Goal: Information Seeking & Learning: Learn about a topic

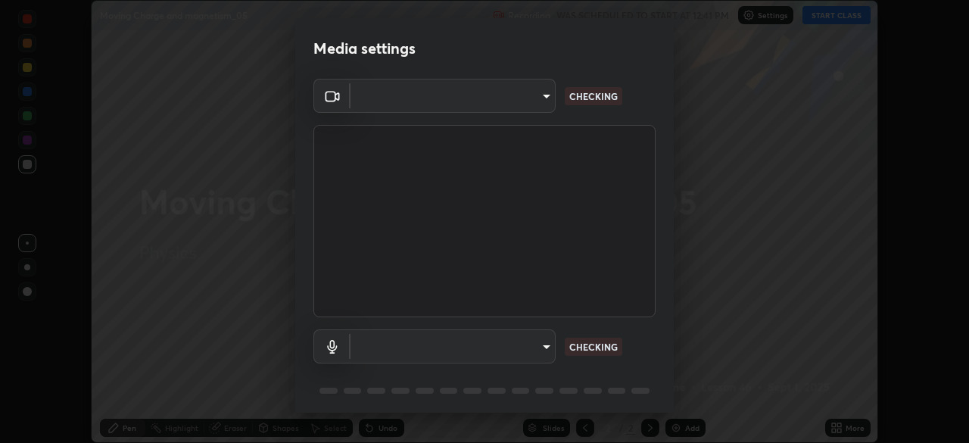
scroll to position [53, 0]
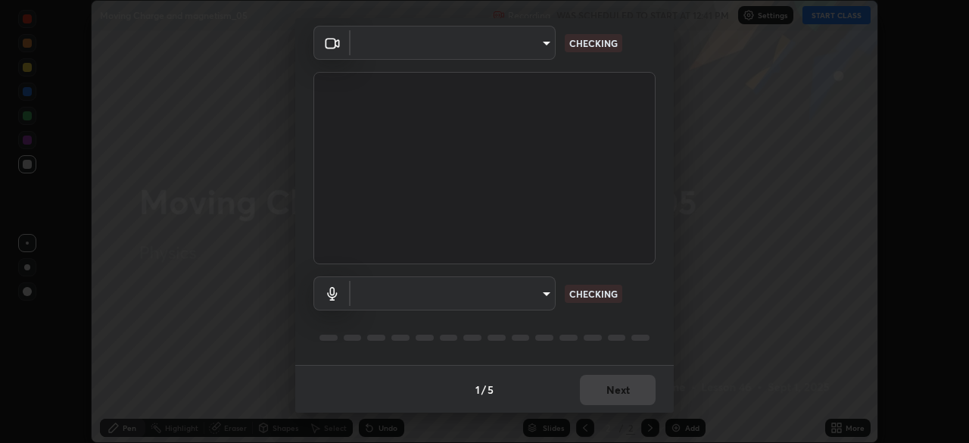
type input "573edd819c0ef8de467de5ce4ec508ac77a3347739658899c49f764764ac8f1c"
type input "aea5f8d80b389875e7a47a97f96940650a163a95f833726025dd84a043240feb"
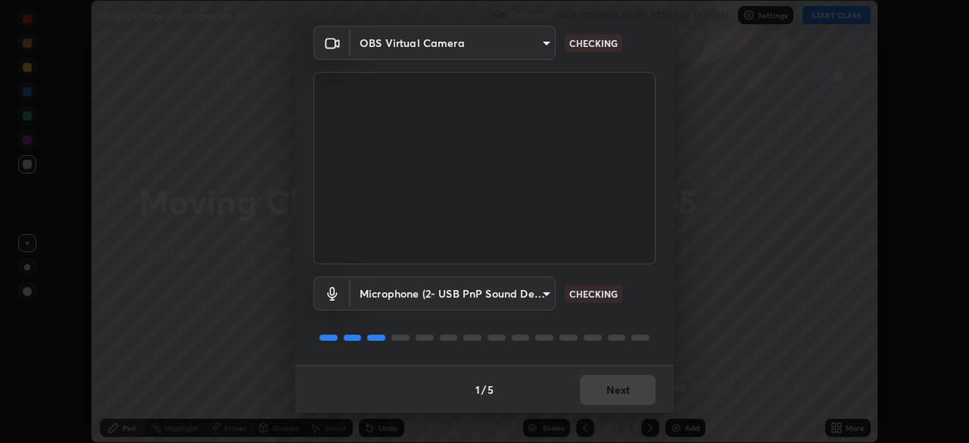
click at [620, 400] on div "1 / 5 Next" at bounding box center [484, 389] width 379 height 48
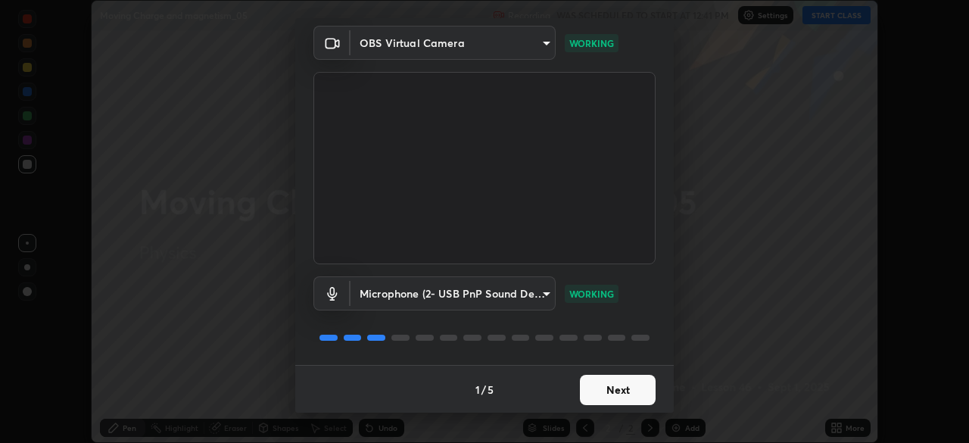
click at [613, 388] on button "Next" at bounding box center [618, 390] width 76 height 30
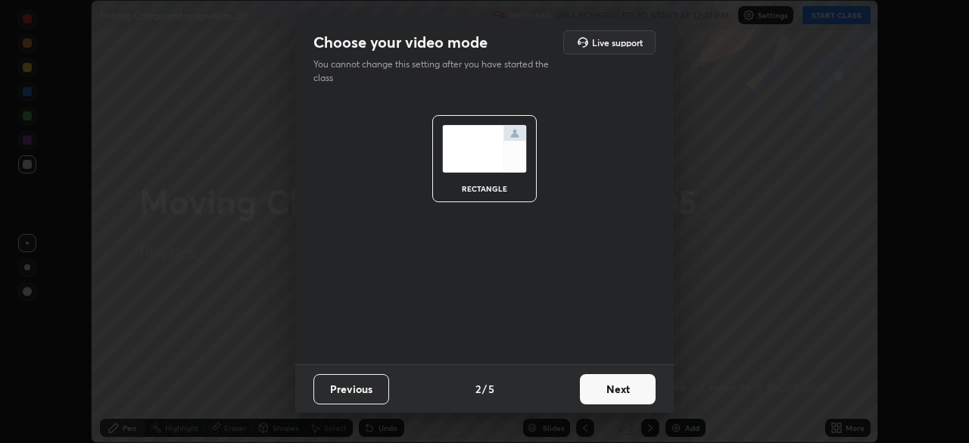
scroll to position [0, 0]
click at [613, 388] on button "Next" at bounding box center [618, 389] width 76 height 30
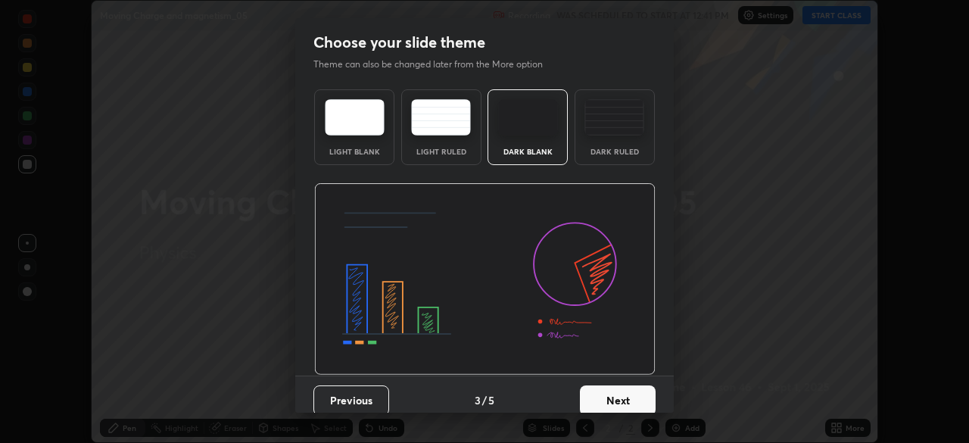
click at [612, 394] on button "Next" at bounding box center [618, 400] width 76 height 30
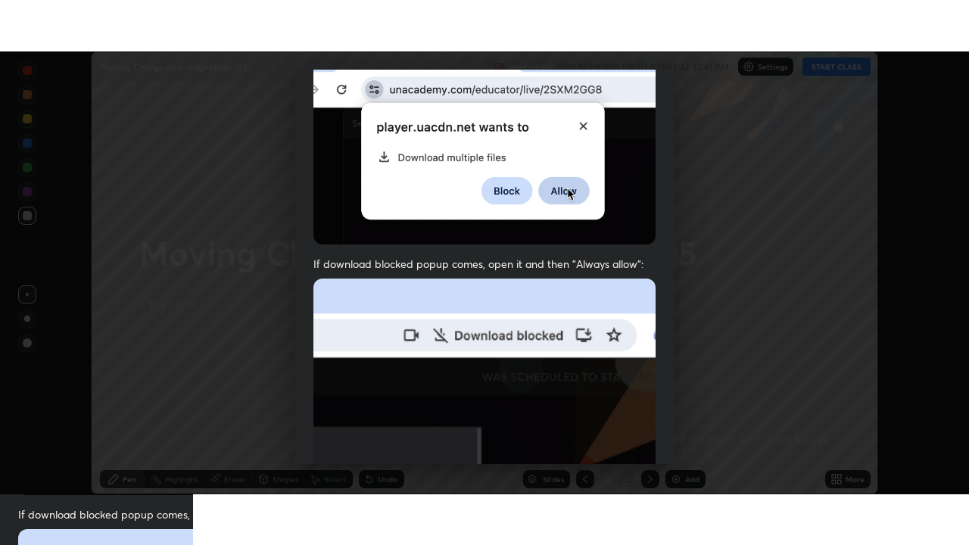
scroll to position [362, 0]
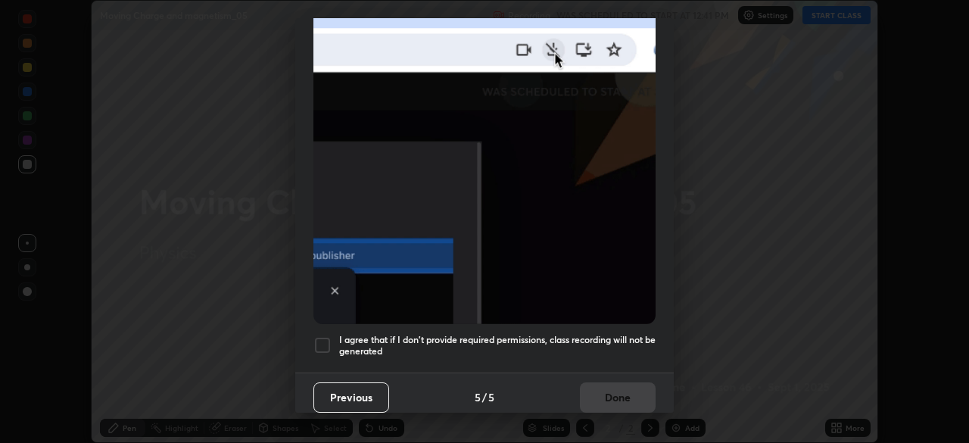
click at [524, 339] on h5 "I agree that if I don't provide required permissions, class recording will not …" at bounding box center [497, 345] width 317 height 23
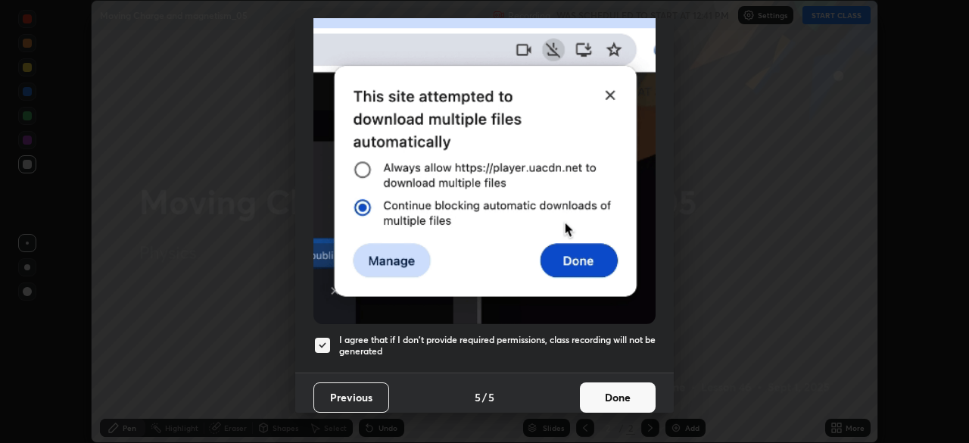
click at [601, 394] on button "Done" at bounding box center [618, 397] width 76 height 30
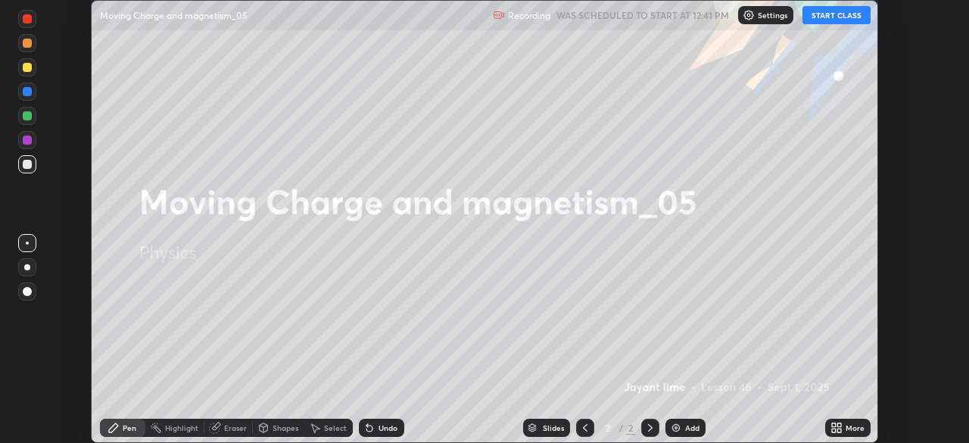
click at [841, 18] on button "START CLASS" at bounding box center [837, 15] width 68 height 18
click at [841, 429] on icon at bounding box center [839, 431] width 4 height 4
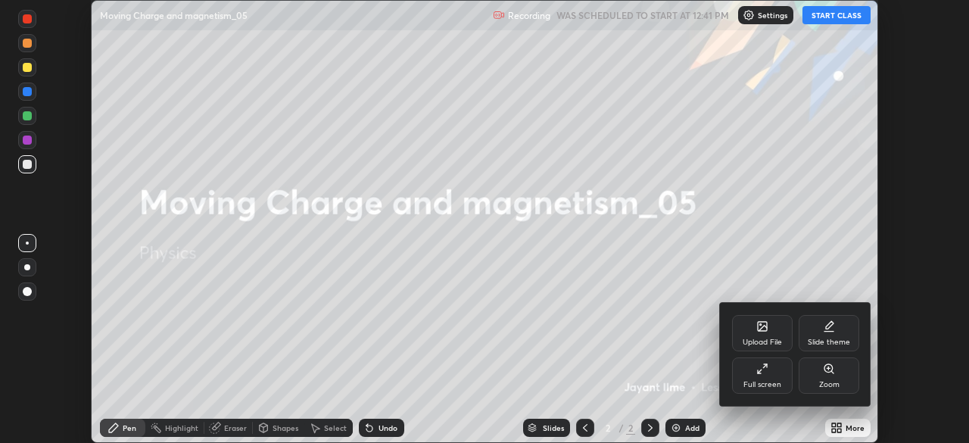
click at [764, 379] on div "Full screen" at bounding box center [762, 375] width 61 height 36
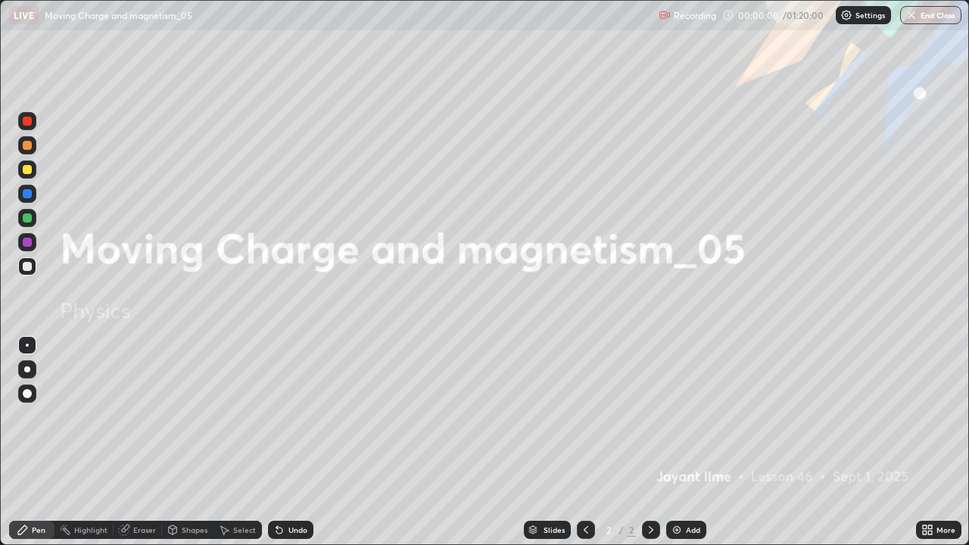
scroll to position [545, 969]
click at [27, 394] on div at bounding box center [27, 393] width 9 height 9
click at [692, 442] on div "Add" at bounding box center [693, 530] width 14 height 8
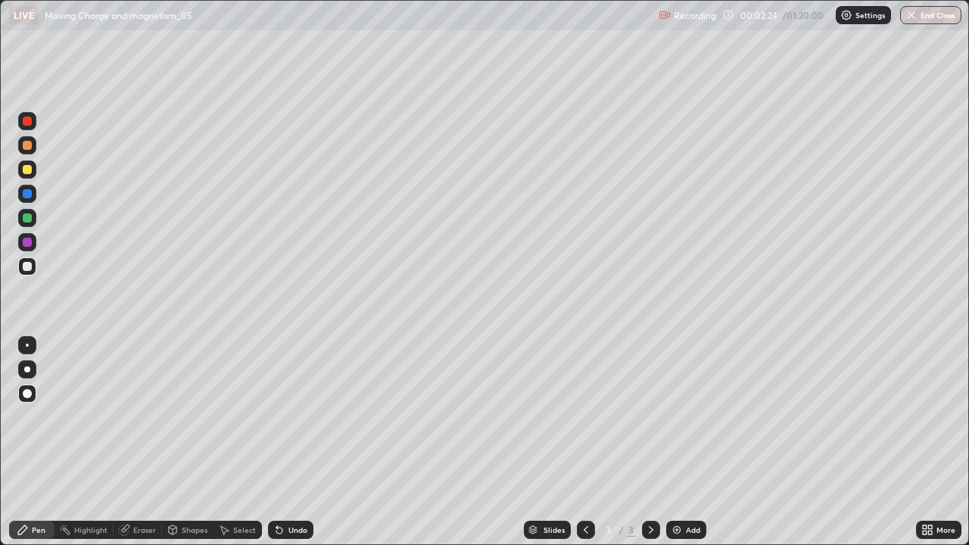
click at [147, 442] on div "Eraser" at bounding box center [144, 530] width 23 height 8
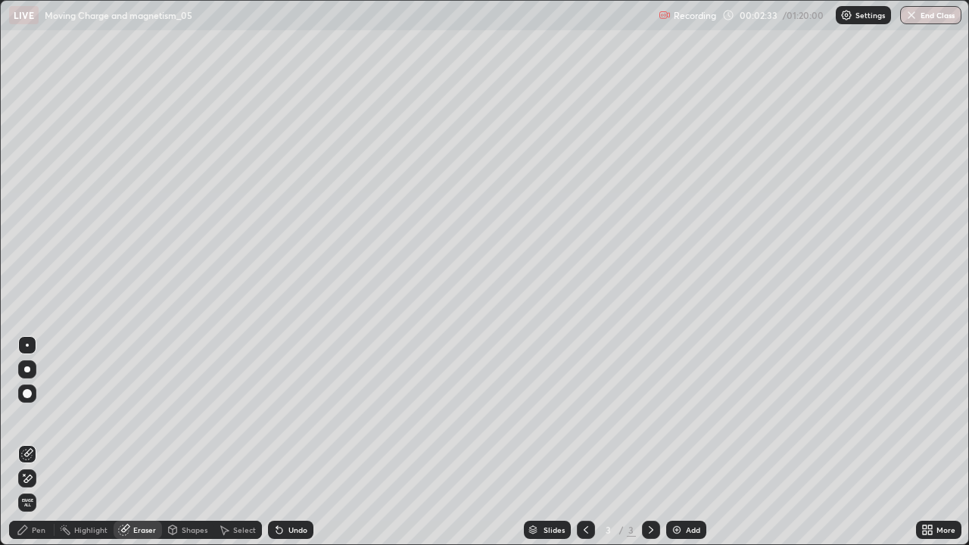
click at [36, 442] on div at bounding box center [27, 478] width 18 height 24
click at [36, 442] on div "Pen" at bounding box center [39, 530] width 14 height 8
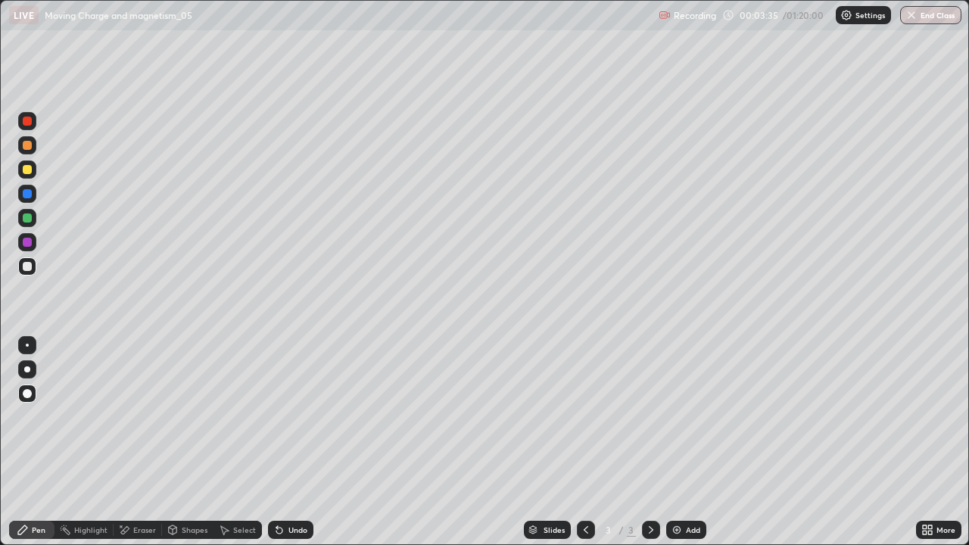
click at [27, 192] on div at bounding box center [27, 193] width 9 height 9
click at [25, 264] on div at bounding box center [27, 266] width 9 height 9
click at [30, 167] on div at bounding box center [27, 169] width 9 height 9
click at [26, 266] on div at bounding box center [27, 266] width 9 height 9
click at [673, 442] on img at bounding box center [677, 530] width 12 height 12
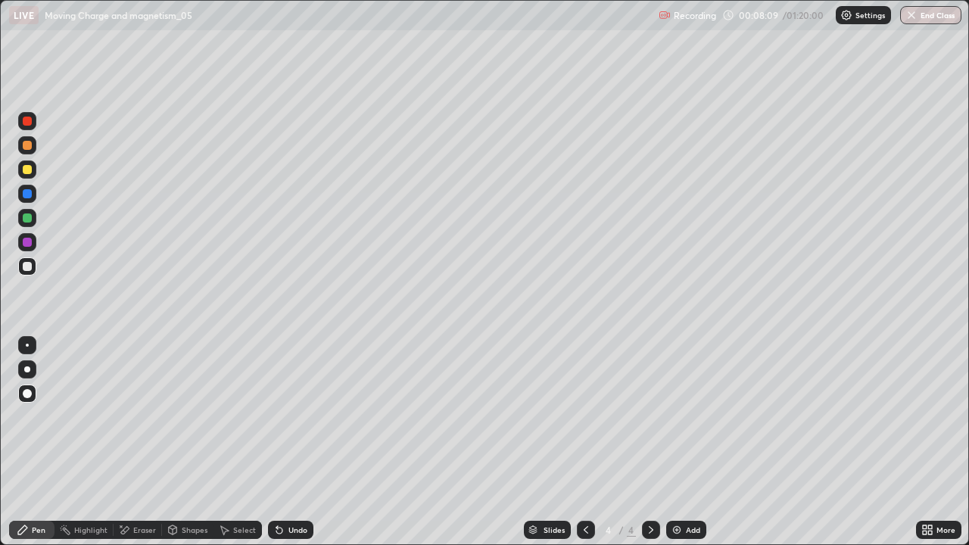
click at [675, 442] on img at bounding box center [677, 530] width 12 height 12
click at [678, 442] on div "Add" at bounding box center [686, 530] width 40 height 18
click at [30, 173] on div at bounding box center [27, 169] width 9 height 9
click at [27, 217] on div at bounding box center [27, 218] width 9 height 9
click at [27, 220] on div at bounding box center [27, 218] width 9 height 9
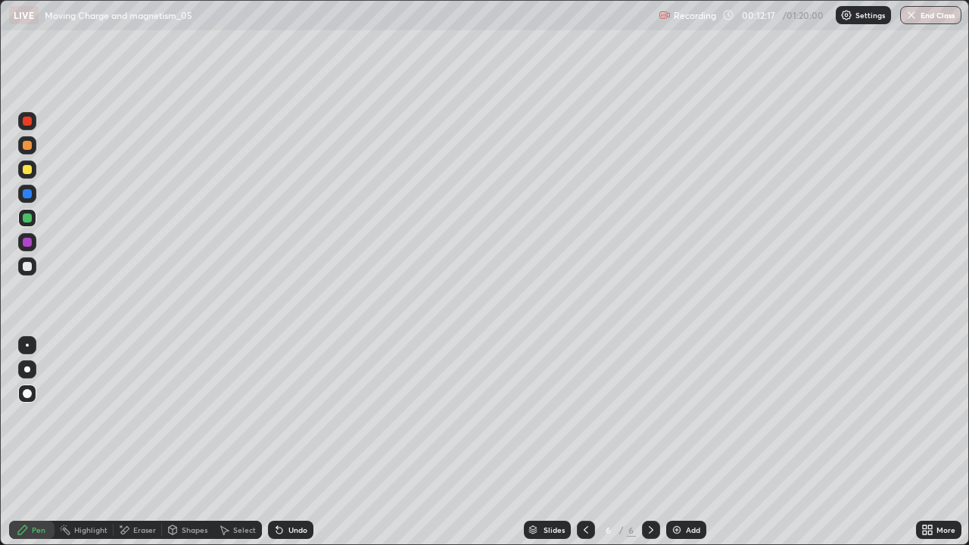
click at [30, 194] on div at bounding box center [27, 193] width 9 height 9
click at [675, 442] on img at bounding box center [677, 530] width 12 height 12
click at [34, 271] on div at bounding box center [27, 266] width 18 height 18
click at [26, 219] on div at bounding box center [27, 218] width 9 height 9
click at [29, 267] on div at bounding box center [27, 266] width 9 height 9
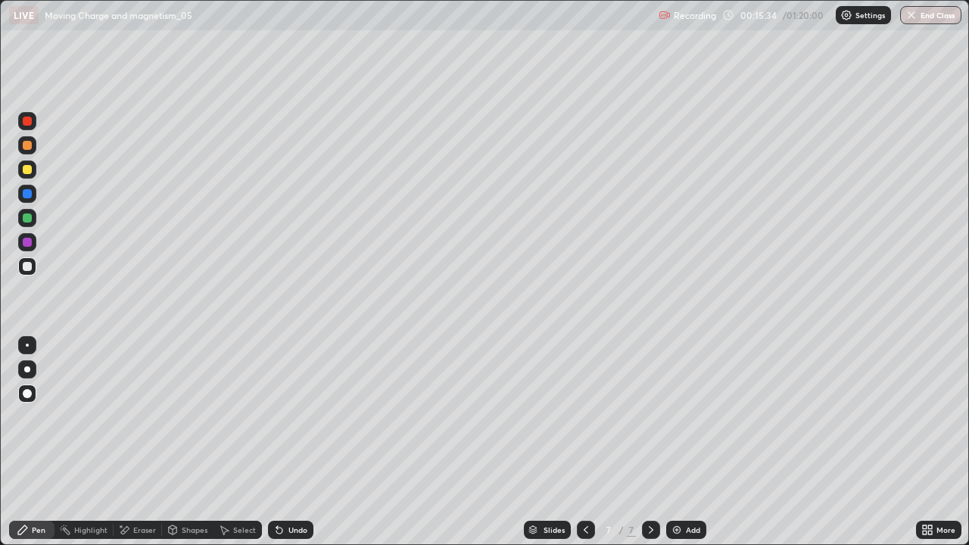
click at [36, 305] on div "Erase all" at bounding box center [27, 272] width 36 height 485
click at [686, 442] on div "Add" at bounding box center [693, 530] width 14 height 8
click at [677, 442] on img at bounding box center [677, 530] width 12 height 12
click at [282, 442] on div "Undo" at bounding box center [290, 530] width 45 height 18
click at [291, 442] on div "Undo" at bounding box center [290, 530] width 45 height 18
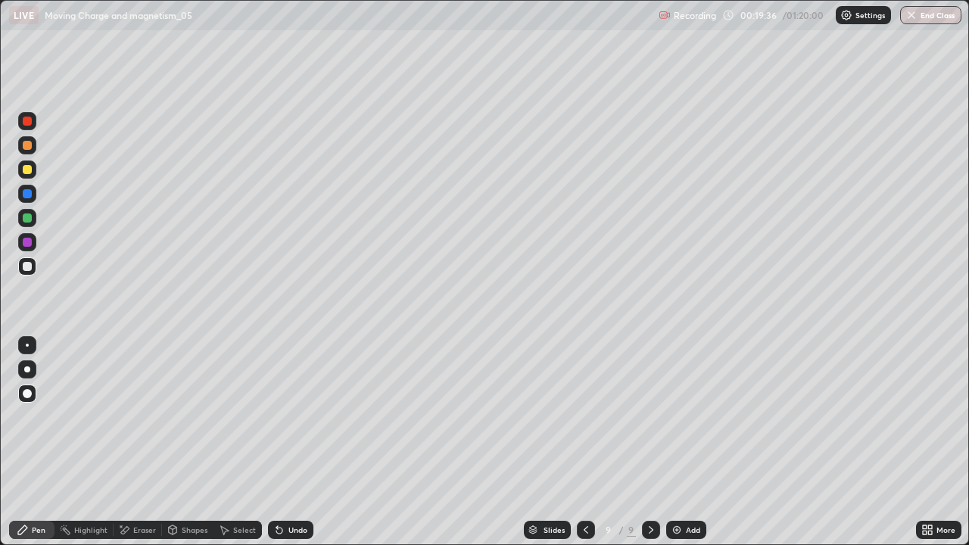
click at [29, 217] on div at bounding box center [27, 218] width 9 height 9
click at [27, 265] on div at bounding box center [27, 266] width 9 height 9
click at [28, 194] on div at bounding box center [27, 193] width 9 height 9
click at [27, 218] on div at bounding box center [27, 218] width 9 height 9
click at [30, 170] on div at bounding box center [27, 169] width 9 height 9
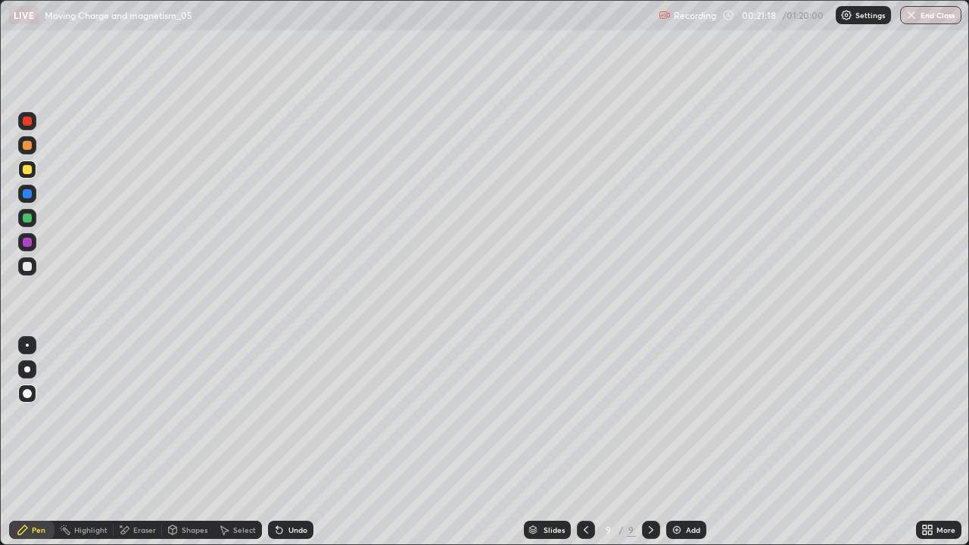
click at [27, 192] on div at bounding box center [27, 193] width 9 height 9
click at [27, 170] on div at bounding box center [27, 169] width 9 height 9
click at [26, 268] on div at bounding box center [27, 266] width 9 height 9
click at [135, 442] on div "Eraser" at bounding box center [144, 530] width 23 height 8
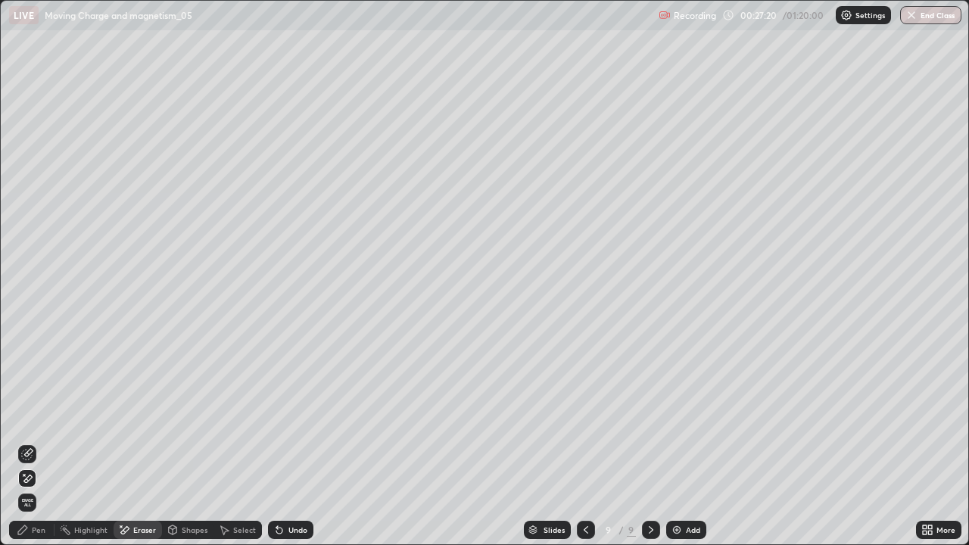
click at [31, 442] on div "Pen" at bounding box center [31, 530] width 45 height 18
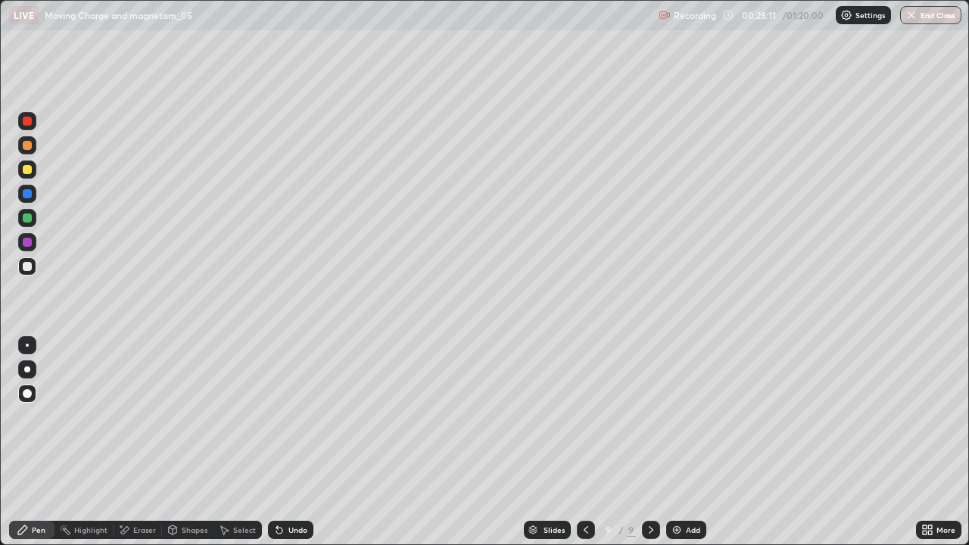
click at [26, 170] on div at bounding box center [27, 169] width 9 height 9
click at [139, 442] on div "Eraser" at bounding box center [144, 530] width 23 height 8
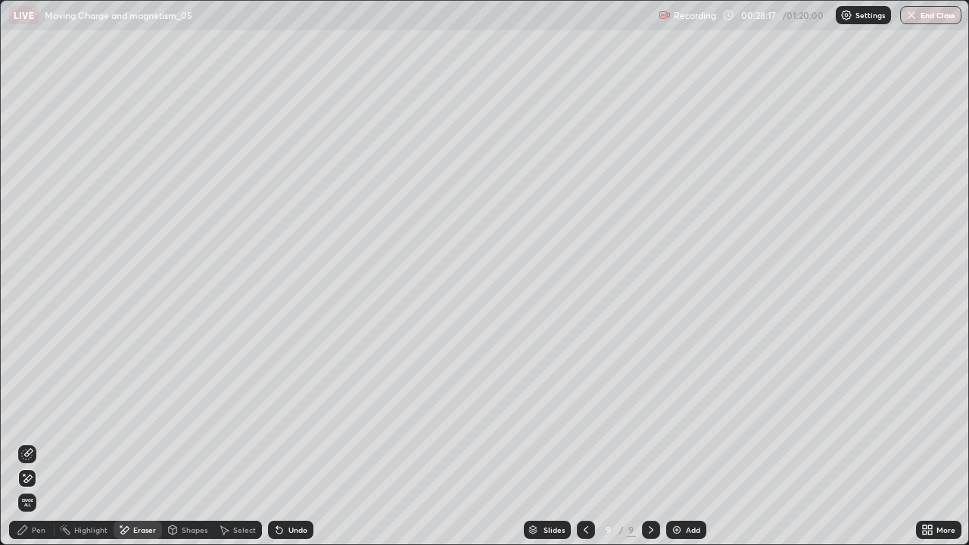
click at [282, 442] on icon at bounding box center [279, 530] width 12 height 12
click at [288, 442] on div "Undo" at bounding box center [290, 530] width 45 height 18
click at [28, 442] on icon at bounding box center [28, 453] width 8 height 8
click at [678, 442] on img at bounding box center [677, 530] width 12 height 12
click at [186, 442] on div "Shapes" at bounding box center [195, 530] width 26 height 8
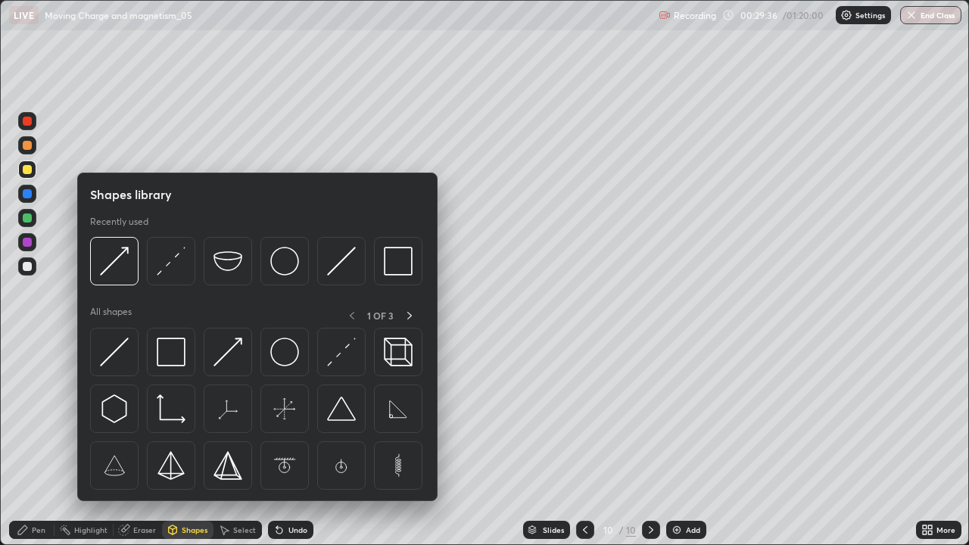
click at [36, 442] on div "Pen" at bounding box center [31, 530] width 45 height 18
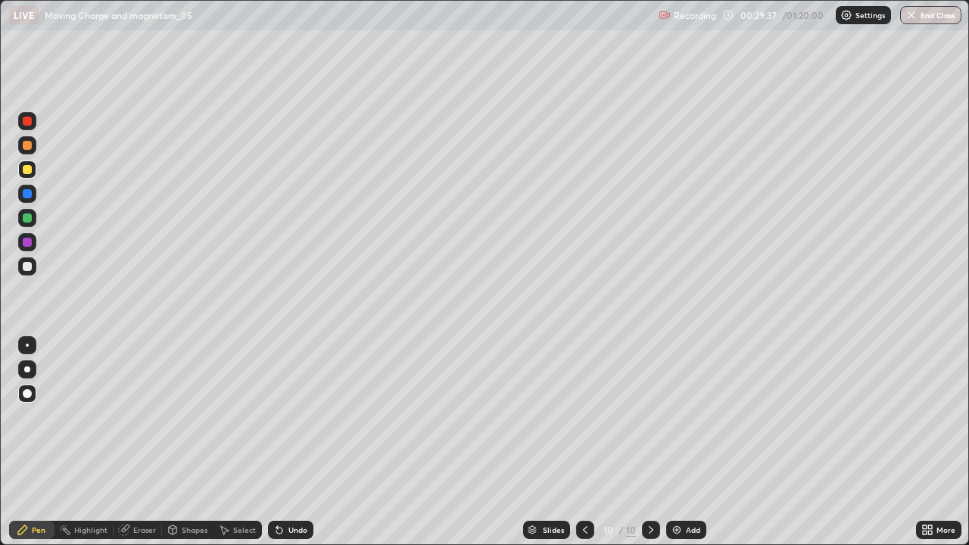
click at [29, 176] on div at bounding box center [27, 170] width 18 height 18
click at [289, 442] on div "Undo" at bounding box center [298, 530] width 19 height 8
click at [285, 442] on div "Undo" at bounding box center [290, 530] width 45 height 18
click at [30, 266] on div at bounding box center [27, 266] width 9 height 9
click at [27, 269] on div at bounding box center [27, 266] width 9 height 9
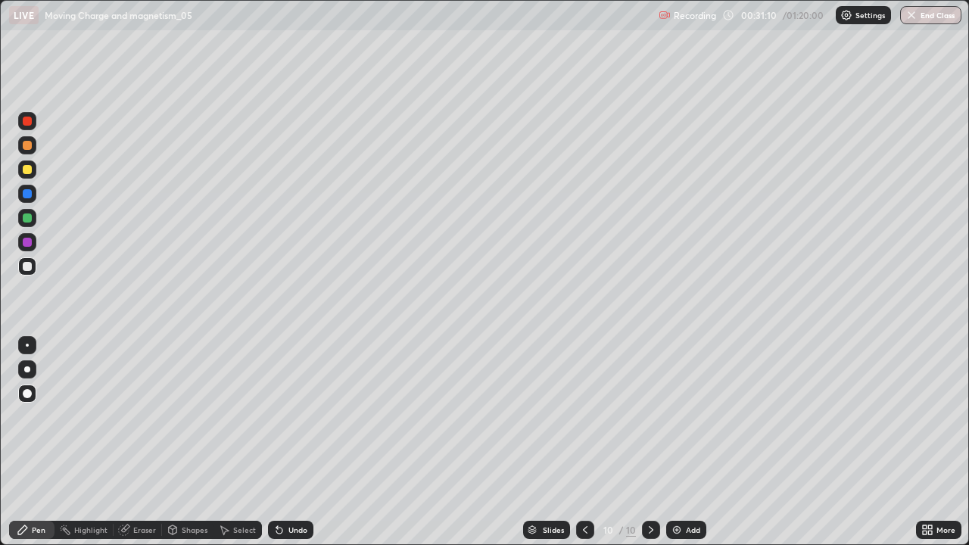
click at [24, 172] on div at bounding box center [27, 169] width 9 height 9
click at [26, 268] on div at bounding box center [27, 266] width 9 height 9
click at [30, 174] on div at bounding box center [27, 170] width 18 height 18
click at [282, 442] on div "Undo" at bounding box center [287, 530] width 51 height 30
click at [26, 270] on div at bounding box center [27, 266] width 9 height 9
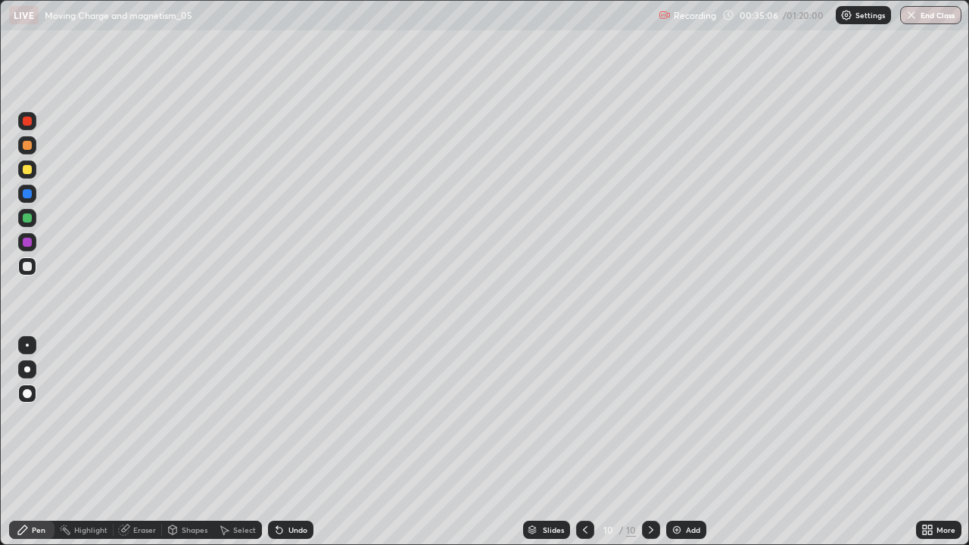
click at [27, 170] on div at bounding box center [27, 169] width 9 height 9
click at [671, 442] on img at bounding box center [677, 530] width 12 height 12
click at [30, 120] on div at bounding box center [27, 121] width 9 height 9
click at [30, 169] on div at bounding box center [27, 169] width 9 height 9
click at [27, 267] on div at bounding box center [27, 266] width 9 height 9
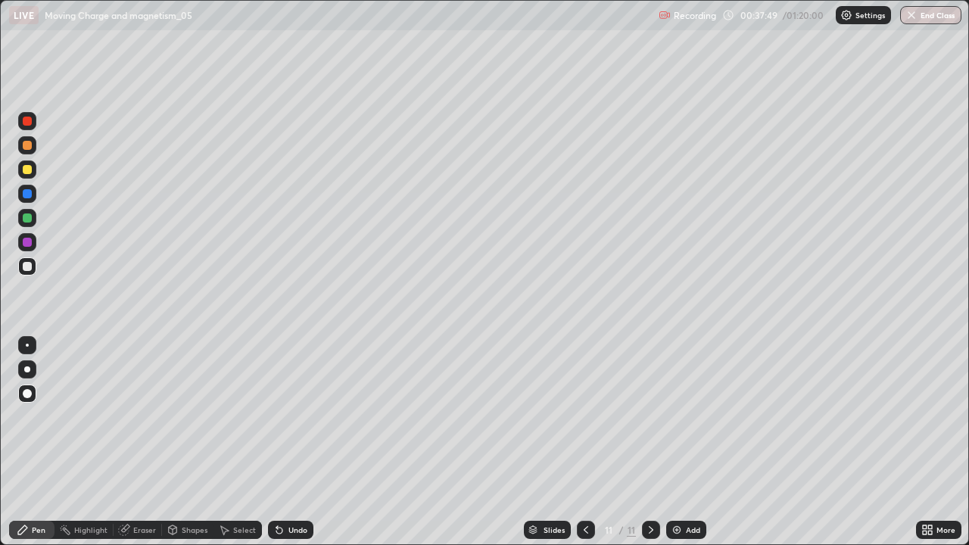
click at [297, 442] on div "Undo" at bounding box center [290, 530] width 45 height 18
click at [27, 173] on div at bounding box center [27, 169] width 9 height 9
click at [27, 270] on div at bounding box center [27, 266] width 9 height 9
click at [30, 171] on div at bounding box center [27, 169] width 9 height 9
click at [29, 268] on div at bounding box center [27, 266] width 9 height 9
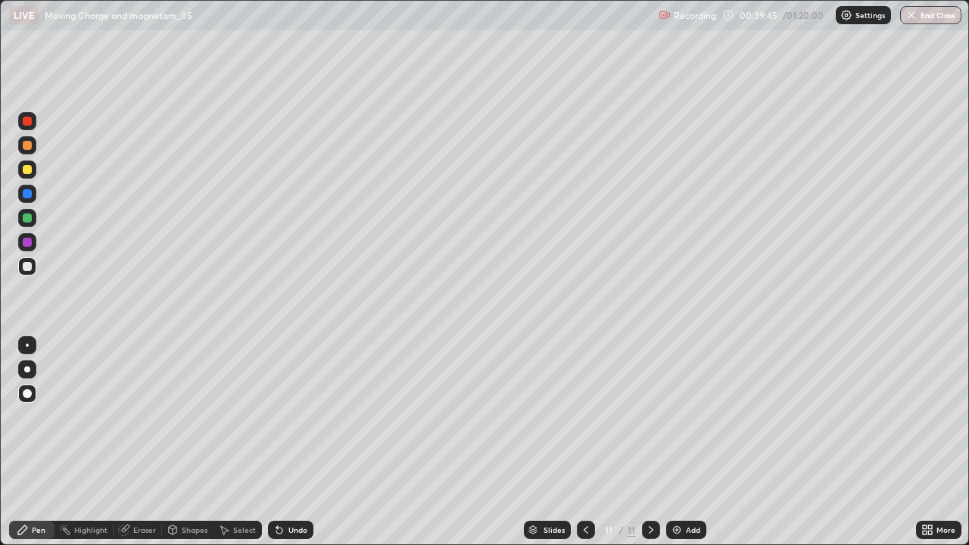
click at [23, 267] on div at bounding box center [27, 266] width 9 height 9
click at [292, 442] on div "Undo" at bounding box center [298, 530] width 19 height 8
click at [295, 442] on div "Undo" at bounding box center [298, 530] width 19 height 8
click at [29, 175] on div at bounding box center [27, 170] width 18 height 18
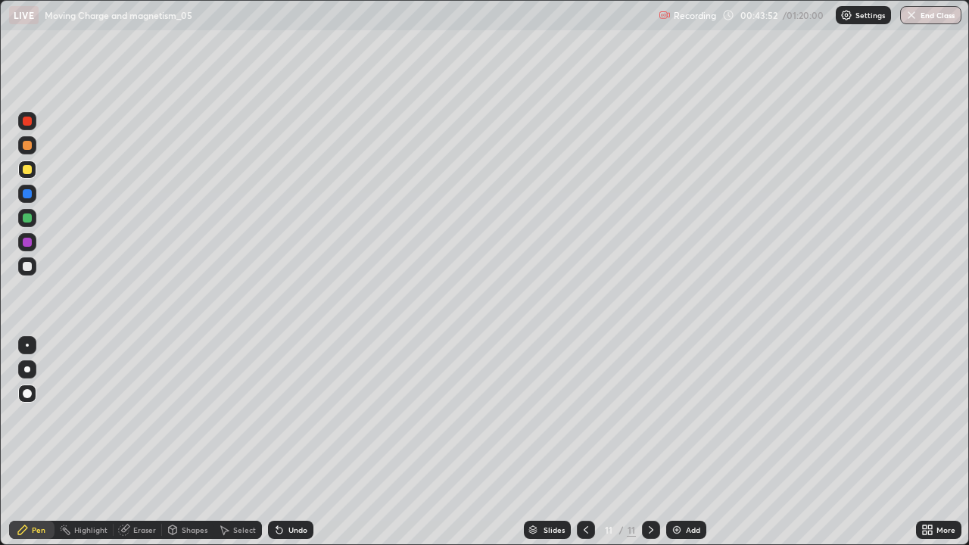
click at [21, 268] on div at bounding box center [27, 266] width 18 height 18
click at [33, 223] on div at bounding box center [27, 218] width 18 height 18
click at [23, 265] on div at bounding box center [27, 266] width 9 height 9
click at [25, 221] on div at bounding box center [27, 218] width 9 height 9
click at [23, 272] on div at bounding box center [27, 266] width 18 height 18
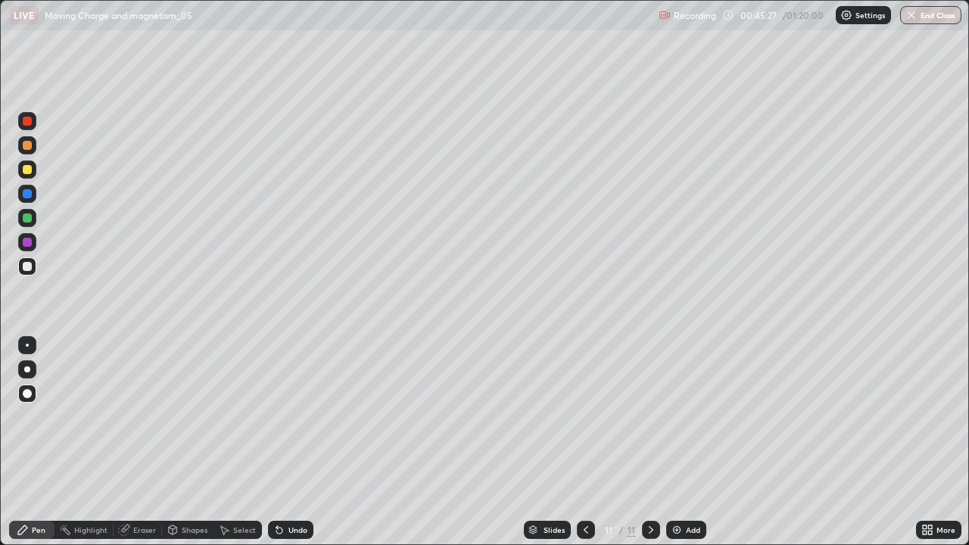
click at [688, 442] on div "Add" at bounding box center [693, 530] width 14 height 8
click at [27, 220] on div at bounding box center [27, 218] width 9 height 9
click at [28, 272] on div at bounding box center [27, 266] width 18 height 18
click at [36, 209] on div at bounding box center [27, 218] width 18 height 24
click at [27, 171] on div at bounding box center [27, 169] width 9 height 9
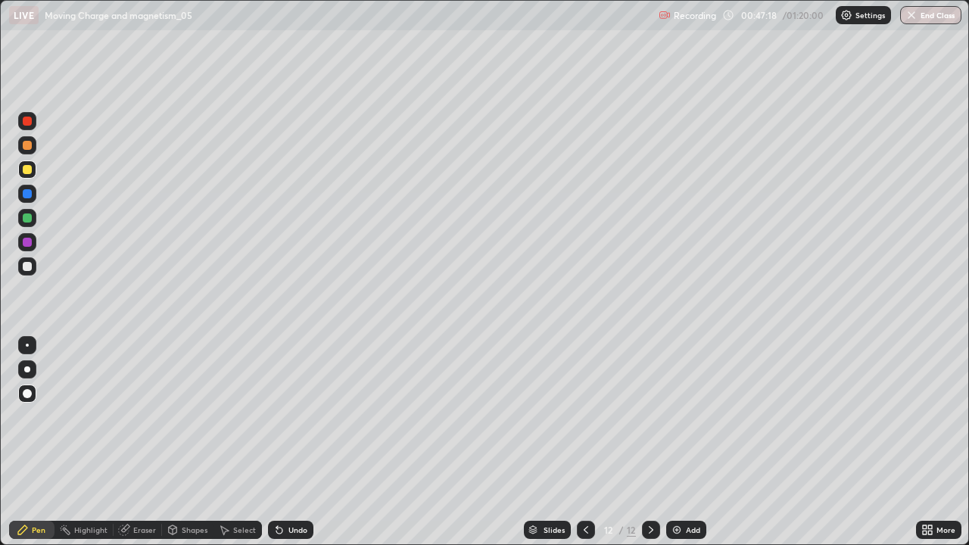
click at [23, 121] on div at bounding box center [27, 121] width 9 height 9
click at [25, 268] on div at bounding box center [27, 266] width 9 height 9
click at [25, 220] on div at bounding box center [27, 218] width 9 height 9
click at [35, 267] on div at bounding box center [27, 266] width 18 height 18
click at [29, 173] on div at bounding box center [27, 169] width 9 height 9
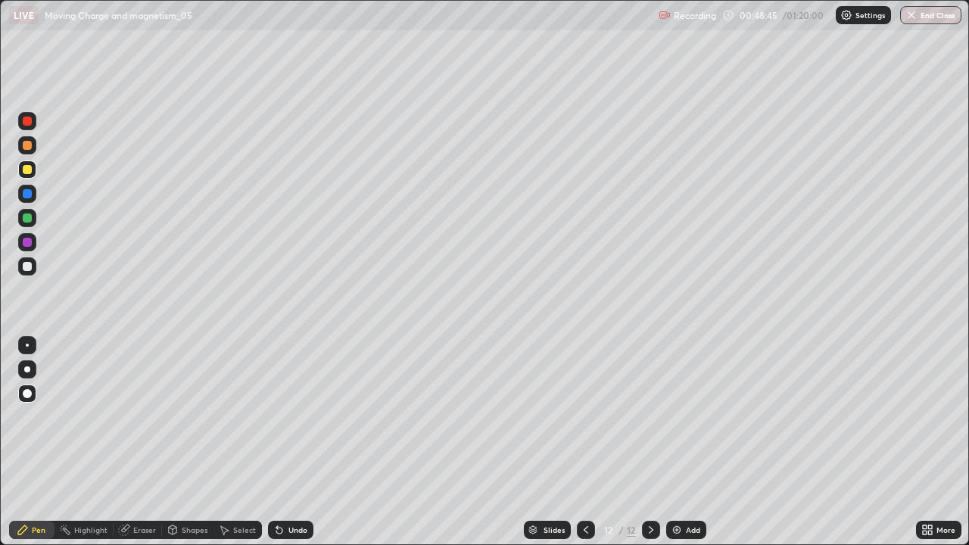
click at [683, 442] on div "Add" at bounding box center [686, 530] width 40 height 18
click at [33, 273] on div at bounding box center [27, 266] width 18 height 18
click at [28, 168] on div at bounding box center [27, 169] width 9 height 9
click at [26, 270] on div at bounding box center [27, 266] width 9 height 9
click at [27, 219] on div at bounding box center [27, 218] width 9 height 9
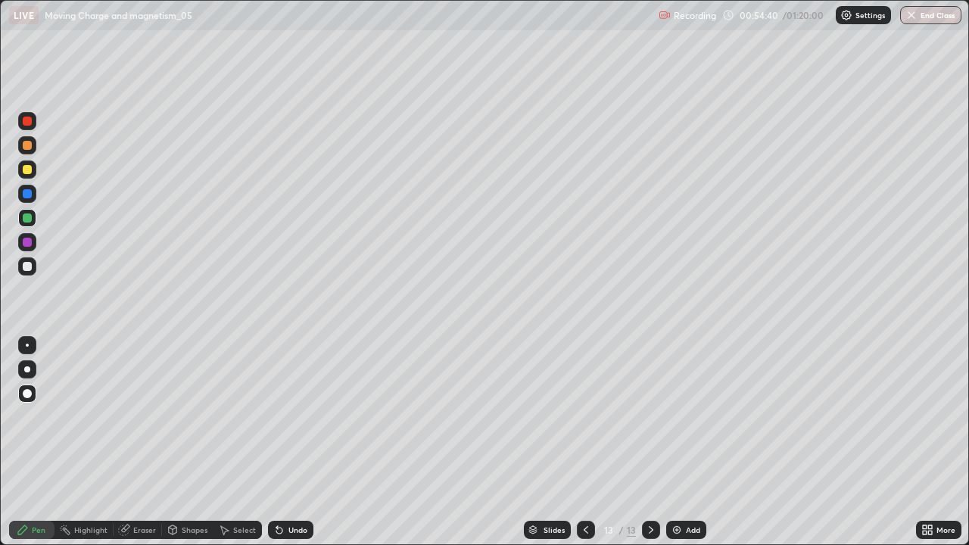
click at [27, 186] on div at bounding box center [27, 194] width 18 height 18
click at [30, 170] on div at bounding box center [27, 169] width 9 height 9
click at [674, 442] on img at bounding box center [677, 530] width 12 height 12
click at [29, 144] on div at bounding box center [27, 145] width 9 height 9
click at [29, 123] on div at bounding box center [27, 121] width 9 height 9
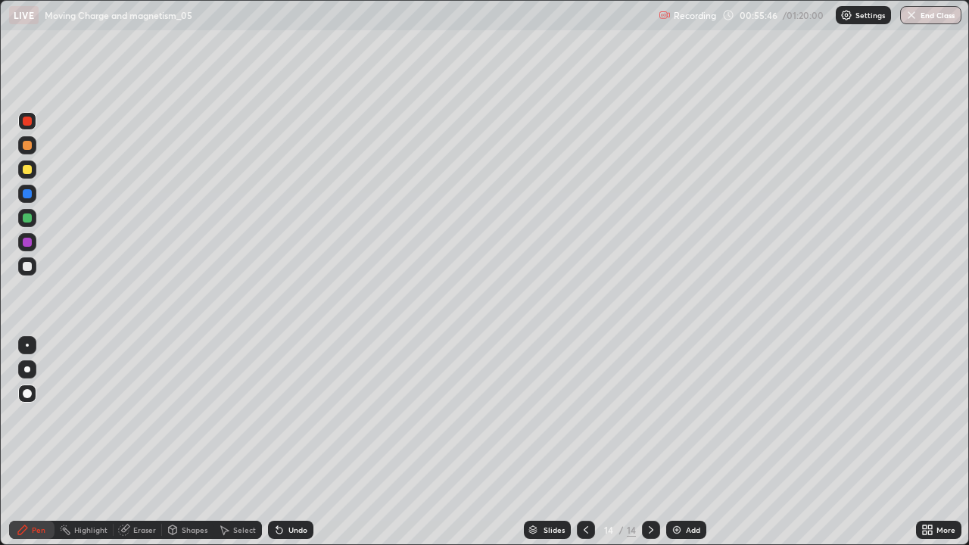
click at [27, 269] on div at bounding box center [27, 266] width 9 height 9
click at [583, 442] on icon at bounding box center [586, 530] width 12 height 12
click at [953, 21] on button "End Class" at bounding box center [930, 15] width 61 height 18
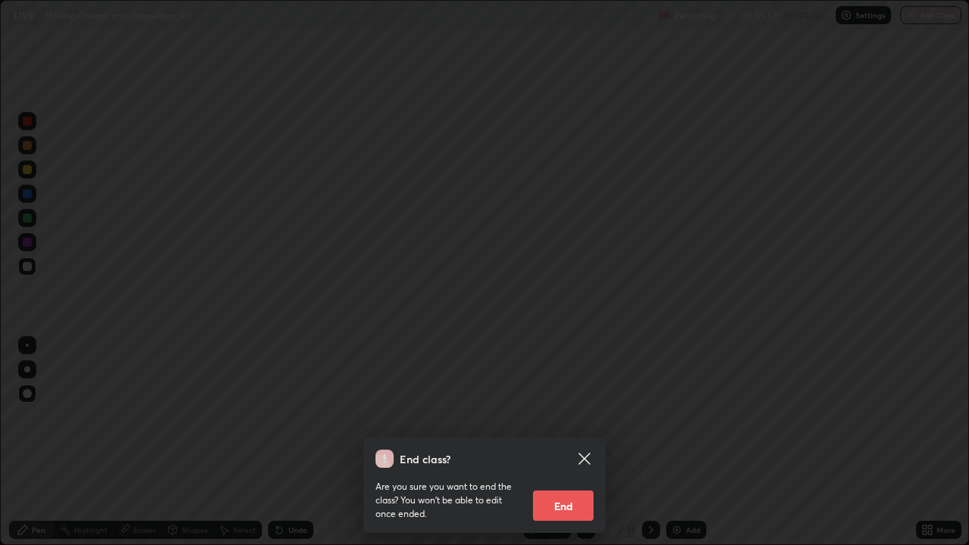
click at [584, 442] on icon at bounding box center [584, 459] width 18 height 18
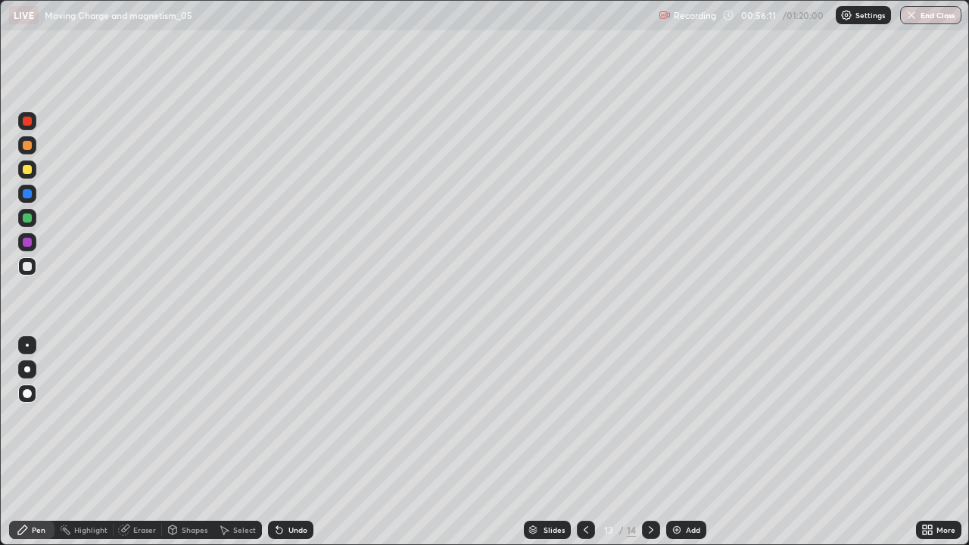
click at [647, 442] on icon at bounding box center [651, 530] width 12 height 12
click at [27, 225] on div at bounding box center [27, 218] width 18 height 18
click at [31, 169] on div at bounding box center [27, 169] width 9 height 9
click at [293, 442] on div "Undo" at bounding box center [290, 530] width 45 height 18
click at [29, 217] on div at bounding box center [27, 218] width 9 height 9
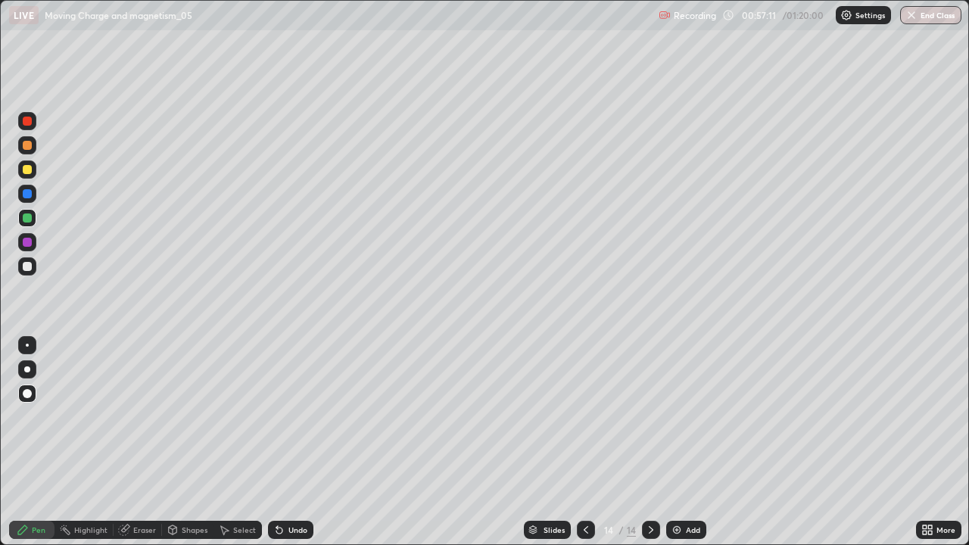
click at [27, 170] on div at bounding box center [27, 169] width 9 height 9
click at [27, 220] on div at bounding box center [27, 218] width 9 height 9
click at [26, 170] on div at bounding box center [27, 169] width 9 height 9
click at [27, 170] on div at bounding box center [27, 169] width 9 height 9
click at [30, 220] on div at bounding box center [27, 218] width 9 height 9
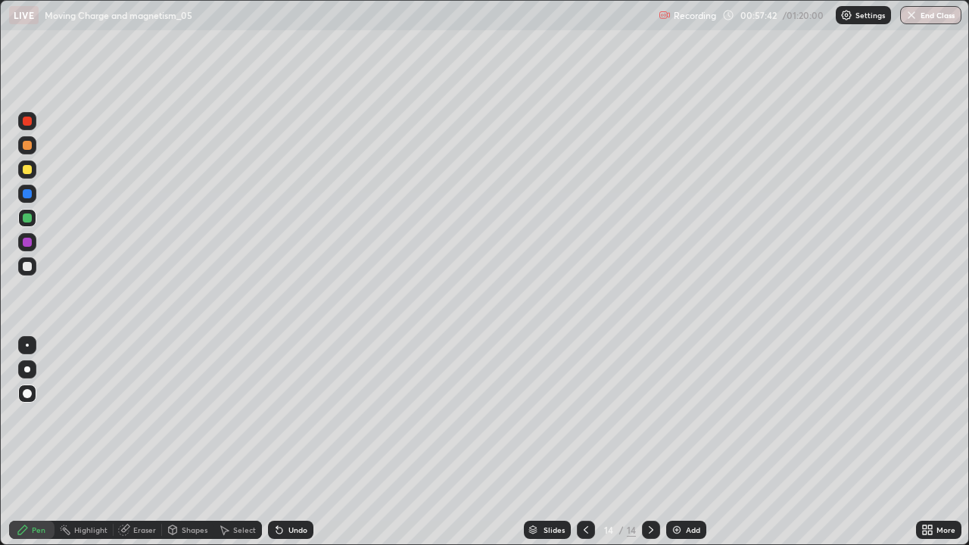
click at [30, 173] on div at bounding box center [27, 169] width 9 height 9
click at [27, 218] on div at bounding box center [27, 218] width 9 height 9
click at [32, 176] on div at bounding box center [27, 170] width 18 height 18
click at [28, 220] on div at bounding box center [27, 218] width 9 height 9
click at [27, 218] on div at bounding box center [27, 218] width 9 height 9
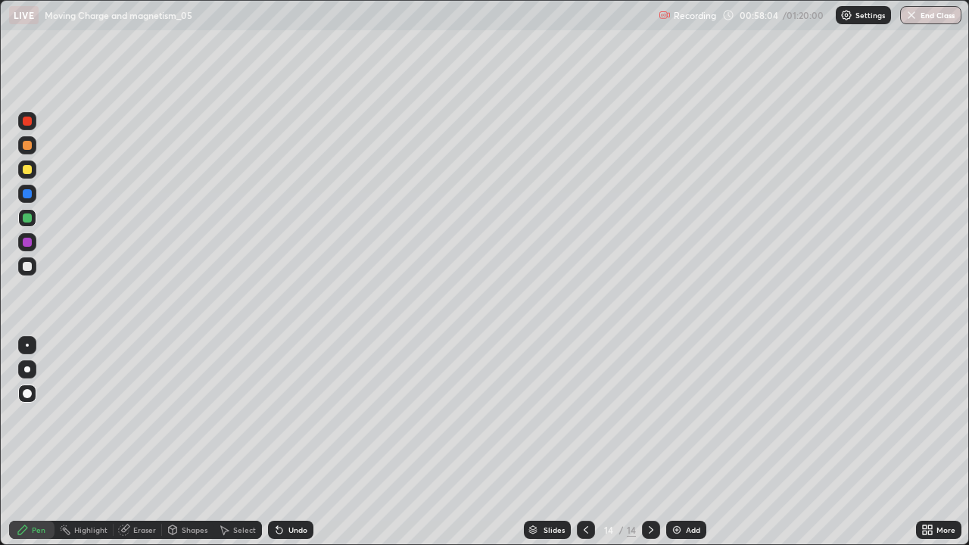
click at [27, 176] on div at bounding box center [27, 170] width 18 height 18
click at [30, 218] on div at bounding box center [27, 218] width 9 height 9
click at [27, 123] on div at bounding box center [27, 121] width 9 height 9
click at [28, 264] on div at bounding box center [27, 266] width 9 height 9
click at [285, 442] on div "Undo" at bounding box center [290, 530] width 45 height 18
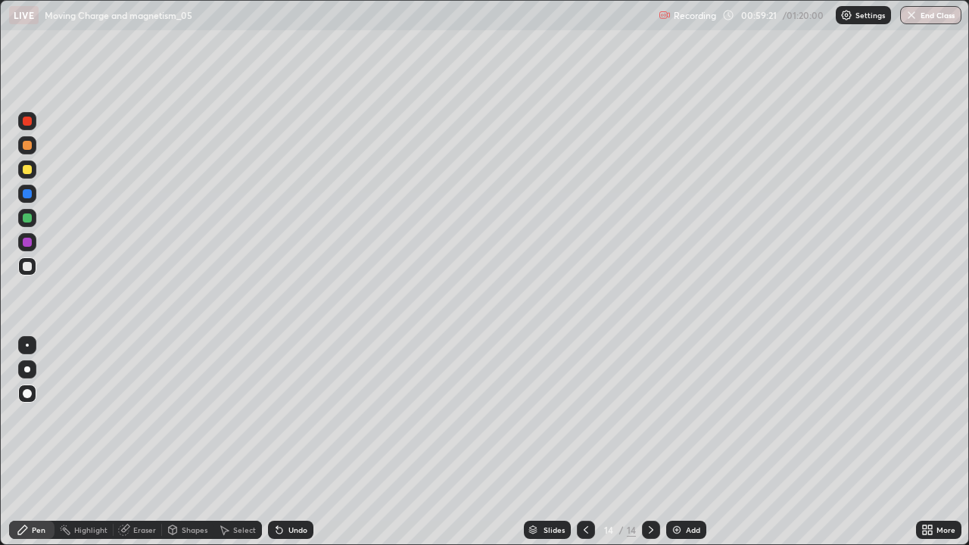
click at [289, 442] on div "Undo" at bounding box center [298, 530] width 19 height 8
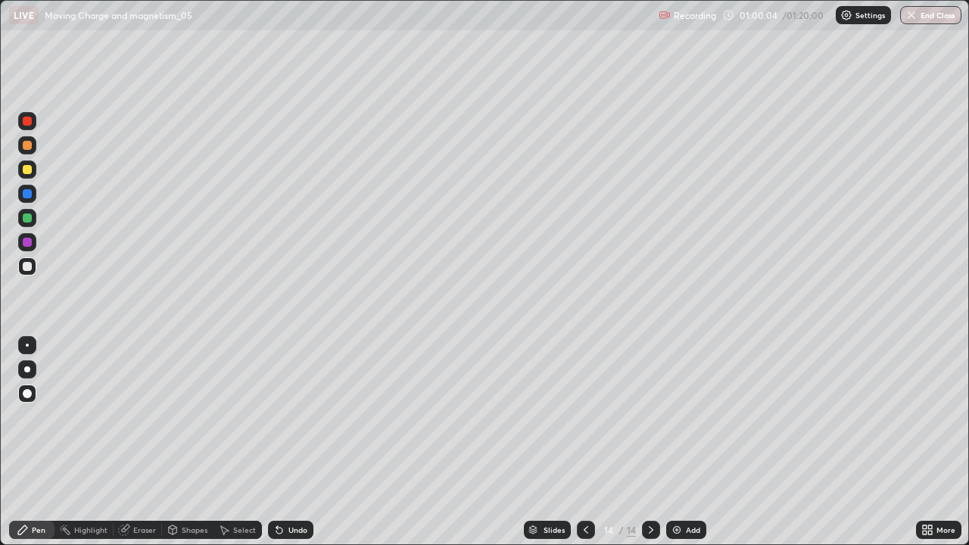
click at [28, 212] on div at bounding box center [27, 218] width 18 height 18
click at [30, 170] on div at bounding box center [27, 169] width 9 height 9
click at [30, 269] on div at bounding box center [27, 266] width 9 height 9
click at [677, 442] on img at bounding box center [677, 530] width 12 height 12
click at [27, 173] on div at bounding box center [27, 169] width 9 height 9
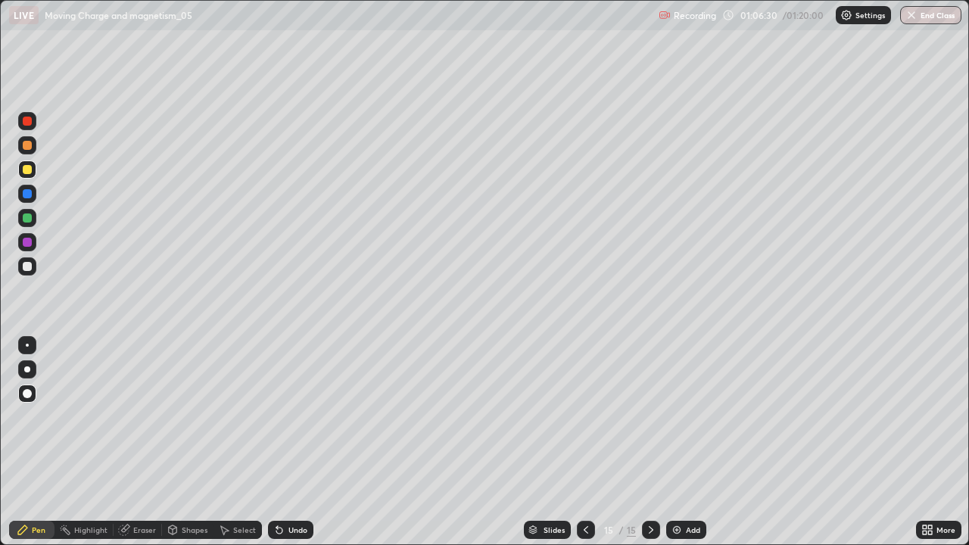
click at [25, 267] on div at bounding box center [27, 266] width 9 height 9
click at [273, 442] on icon at bounding box center [279, 530] width 12 height 12
click at [275, 442] on icon at bounding box center [279, 530] width 12 height 12
click at [282, 442] on icon at bounding box center [279, 530] width 12 height 12
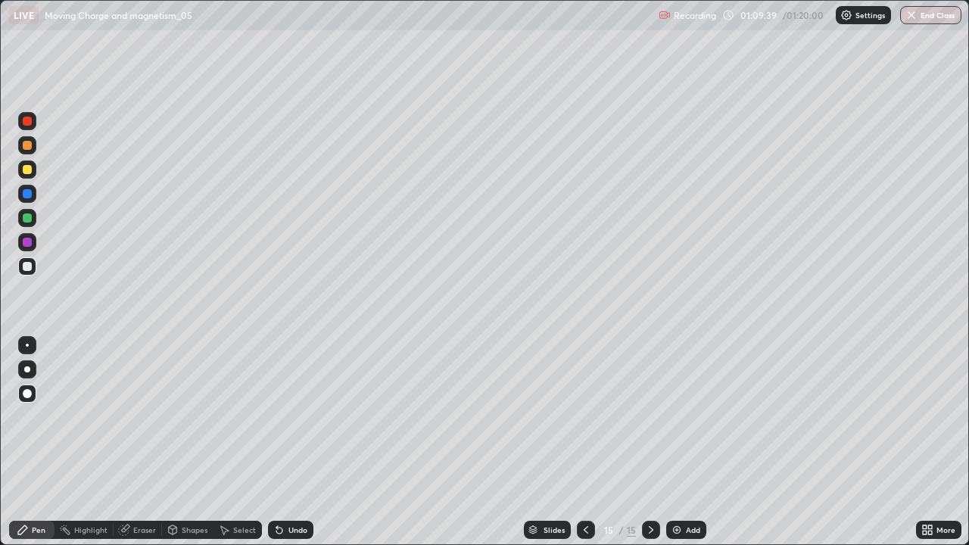
click at [282, 442] on div "Undo" at bounding box center [290, 530] width 45 height 18
click at [285, 442] on div "Undo" at bounding box center [290, 530] width 45 height 18
click at [283, 442] on icon at bounding box center [279, 530] width 12 height 12
click at [35, 177] on div at bounding box center [27, 170] width 18 height 24
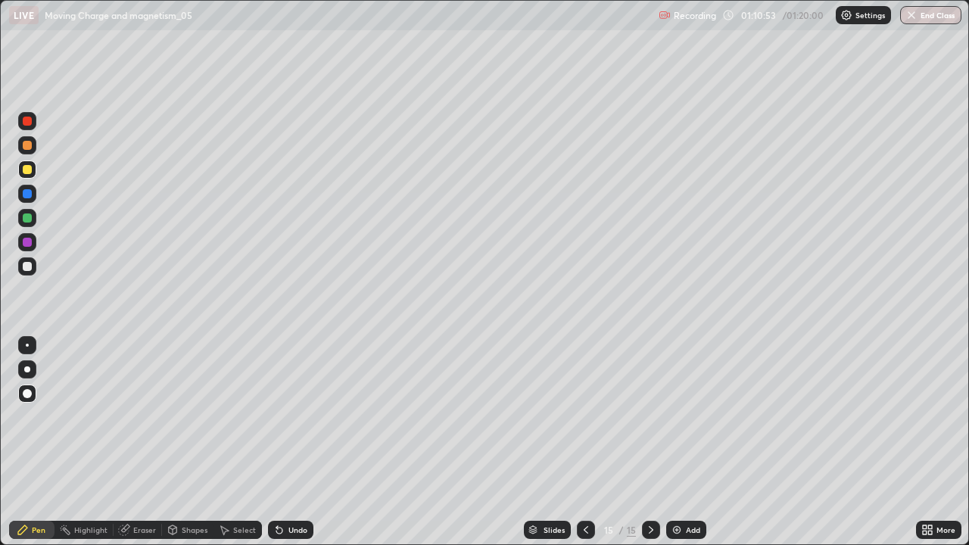
click at [28, 267] on div at bounding box center [27, 266] width 9 height 9
click at [580, 442] on icon at bounding box center [586, 530] width 12 height 12
click at [585, 442] on icon at bounding box center [586, 530] width 12 height 12
click at [583, 442] on icon at bounding box center [586, 530] width 12 height 12
click at [585, 442] on icon at bounding box center [586, 530] width 12 height 12
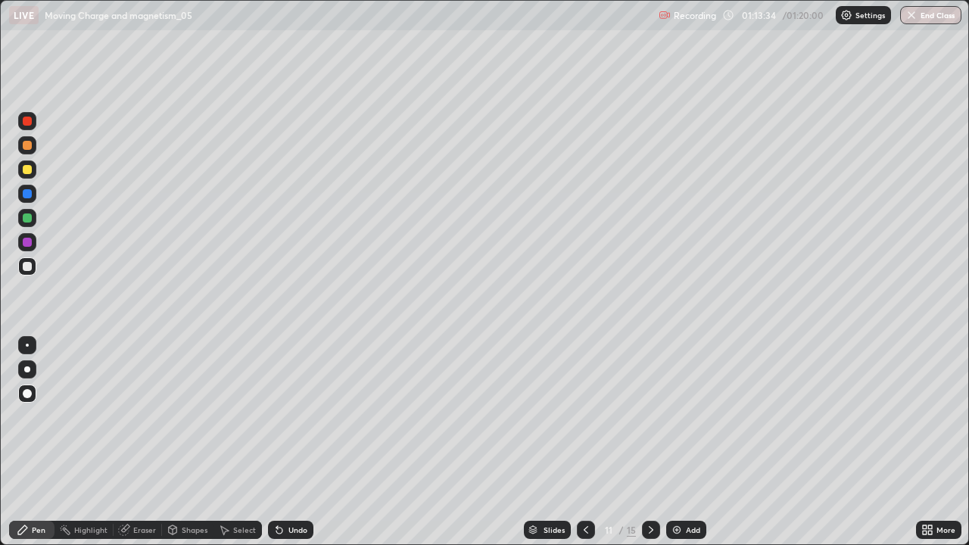
click at [925, 14] on button "End Class" at bounding box center [930, 15] width 61 height 18
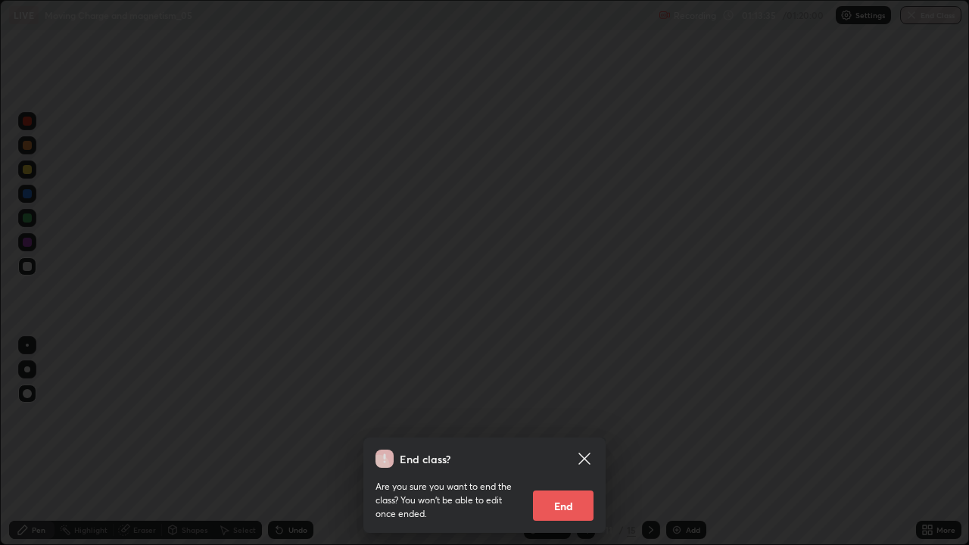
click at [565, 442] on button "End" at bounding box center [563, 506] width 61 height 30
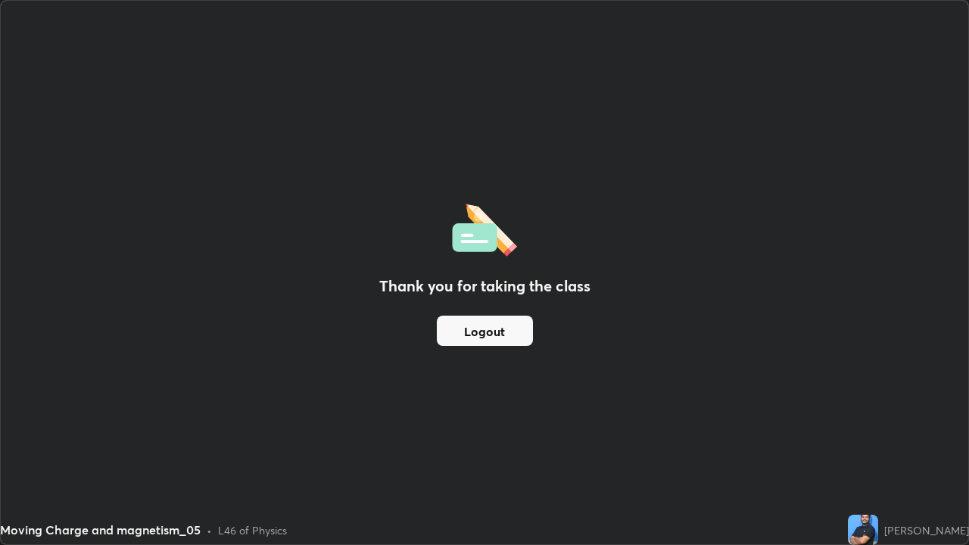
click at [878, 442] on img at bounding box center [863, 530] width 30 height 30
click at [478, 338] on button "Logout" at bounding box center [485, 331] width 96 height 30
click at [496, 329] on button "Logout" at bounding box center [485, 331] width 96 height 30
click at [474, 331] on button "Logout" at bounding box center [485, 331] width 96 height 30
click at [493, 330] on button "Logout" at bounding box center [485, 331] width 96 height 30
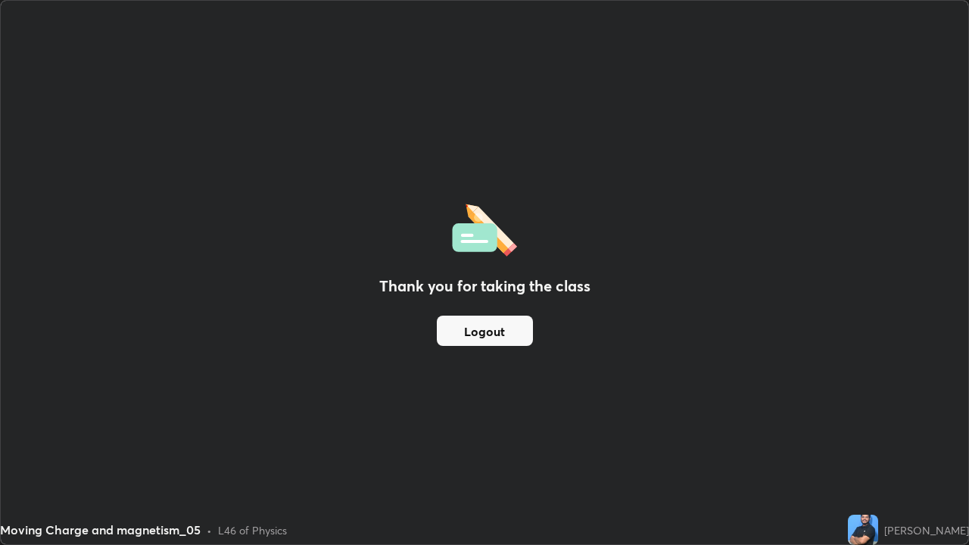
click at [968, 404] on div "Thank you for taking the class Logout Setting up your live class" at bounding box center [484, 272] width 969 height 545
